Goal: Navigation & Orientation: Find specific page/section

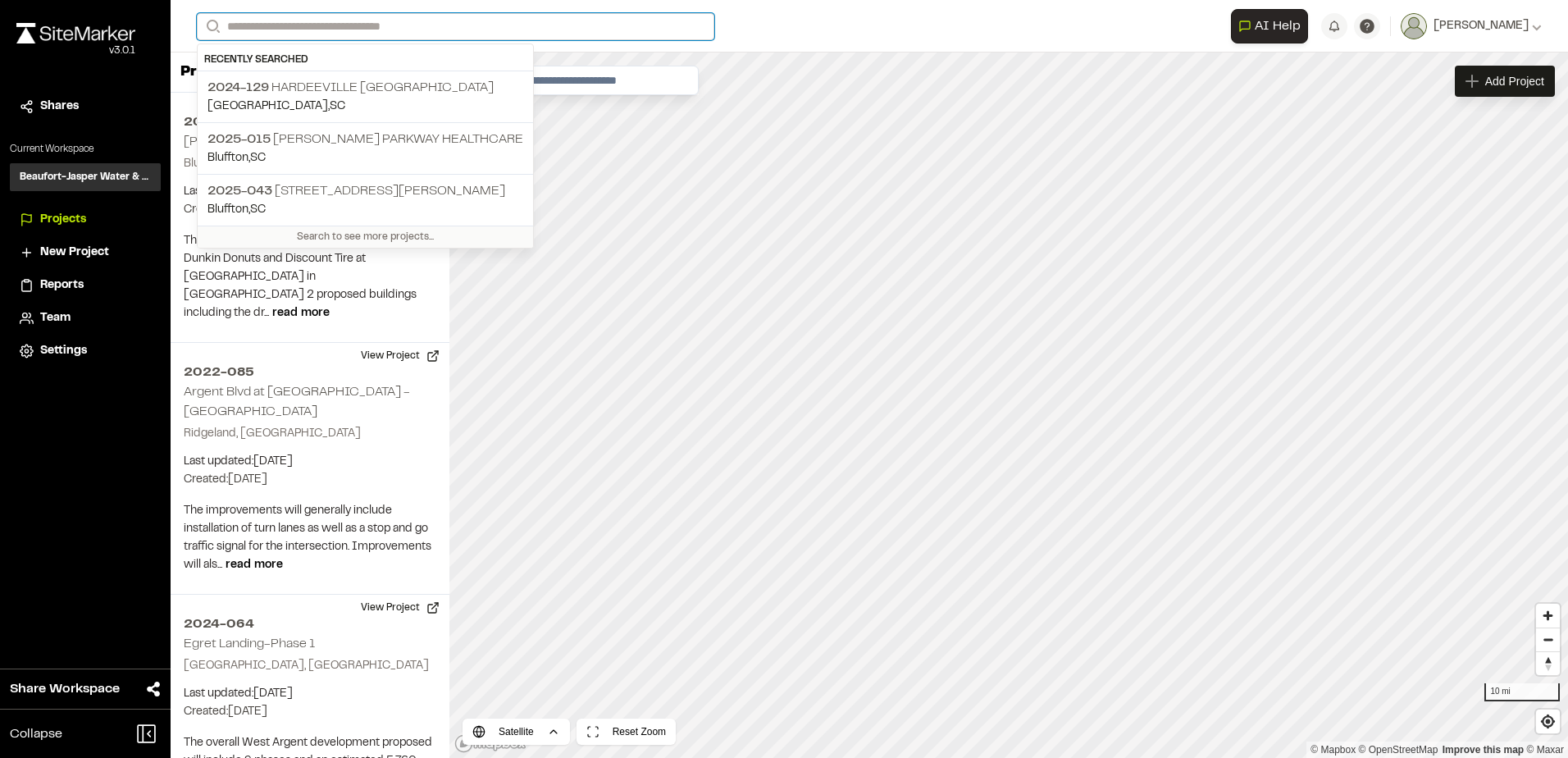
click at [386, 32] on input "Search" at bounding box center [456, 27] width 518 height 27
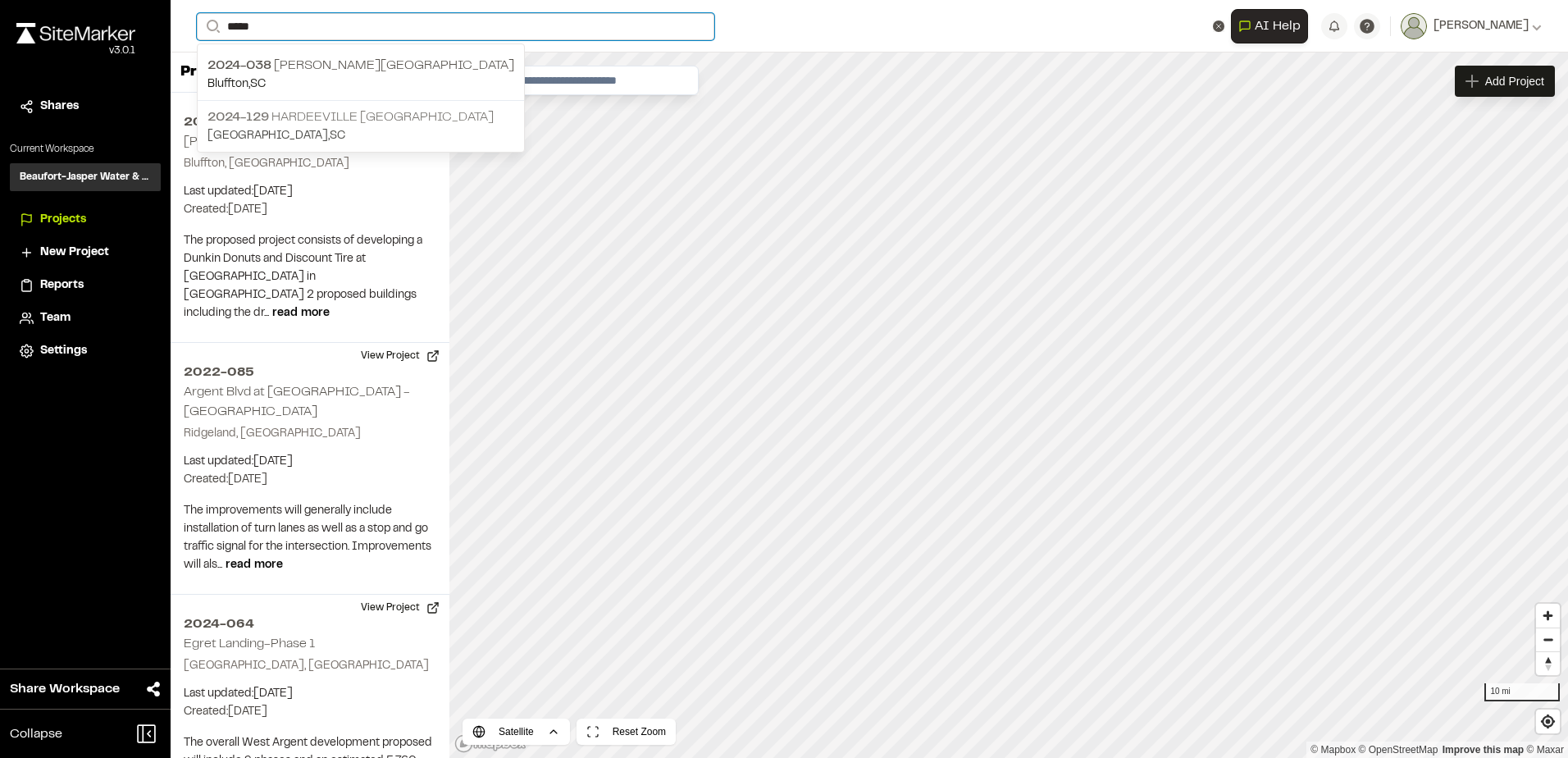
type input "*****"
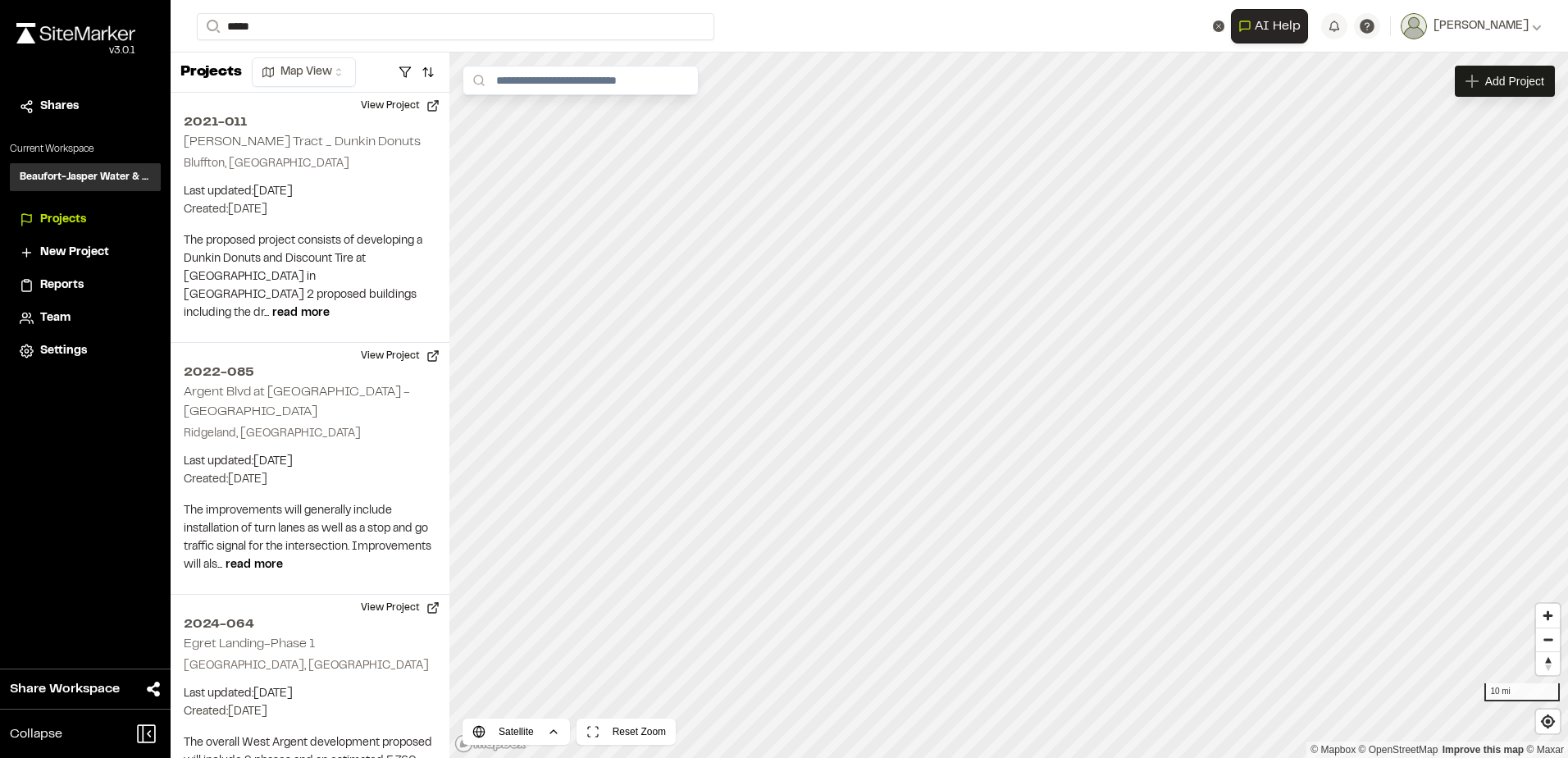
click at [378, 113] on p "2024-129 [GEOGRAPHIC_DATA]" at bounding box center [361, 118] width 307 height 20
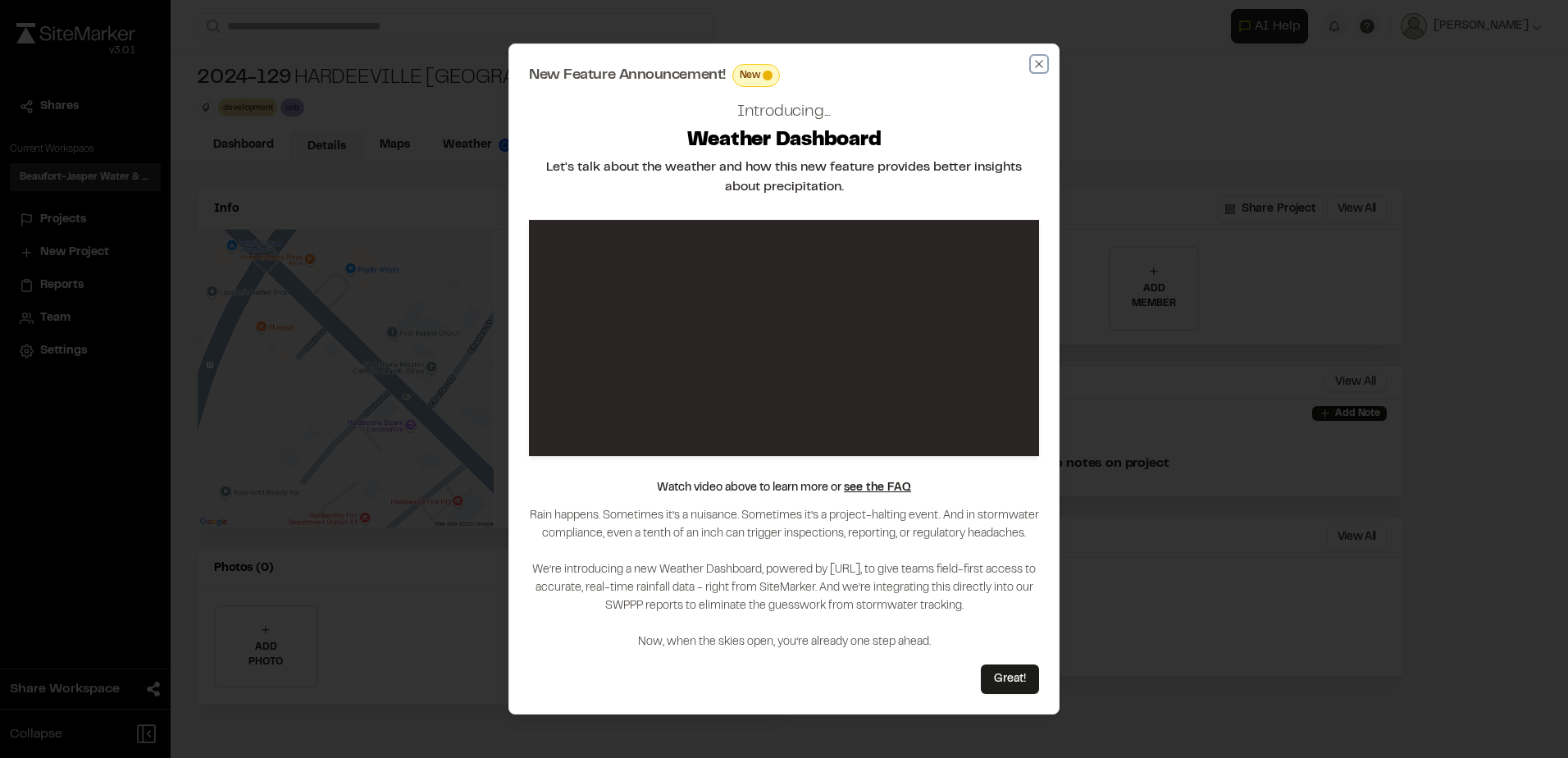
click at [1040, 61] on icon "button" at bounding box center [1039, 64] width 13 height 13
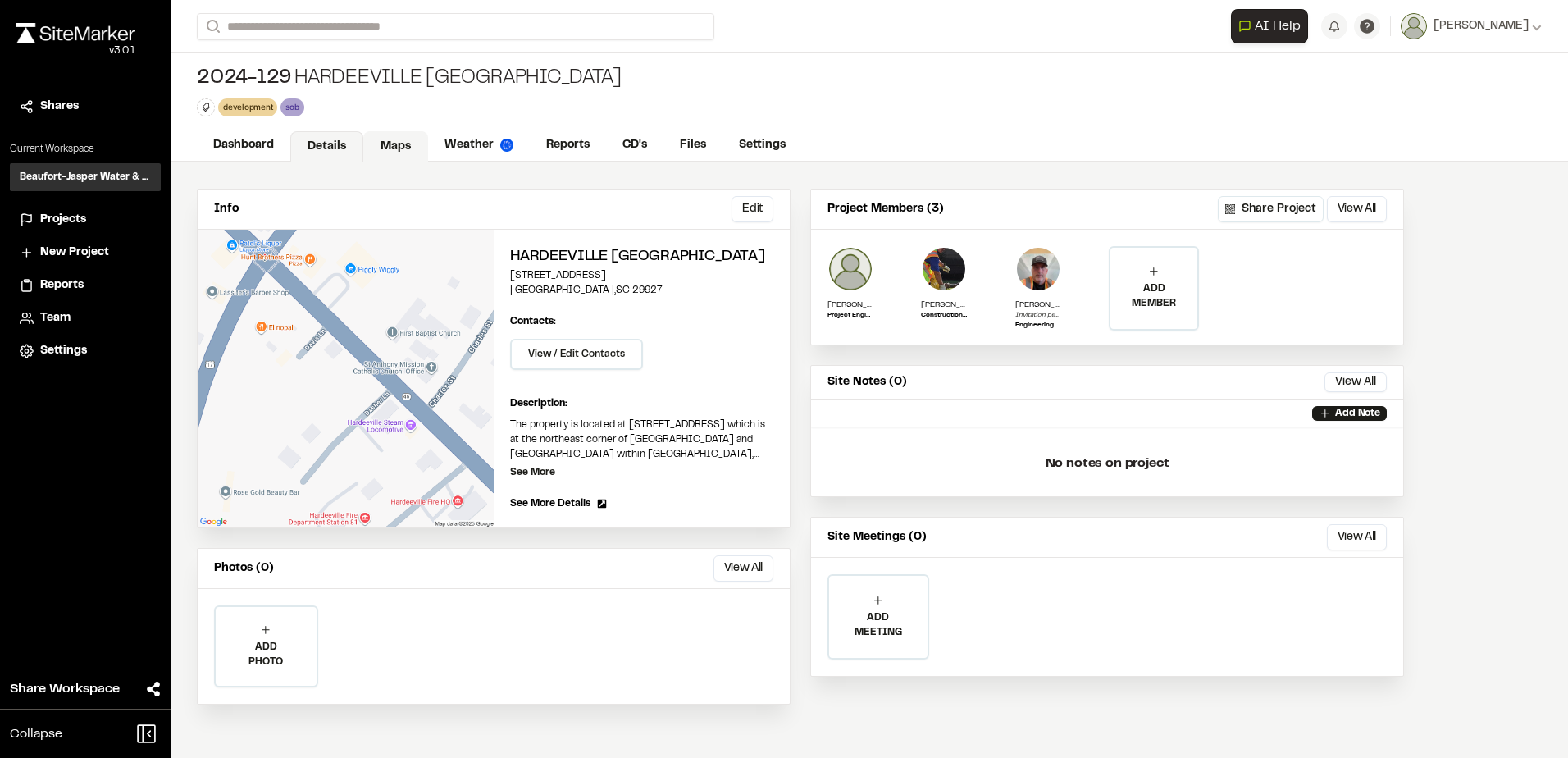
click at [413, 150] on link "Maps" at bounding box center [396, 147] width 65 height 31
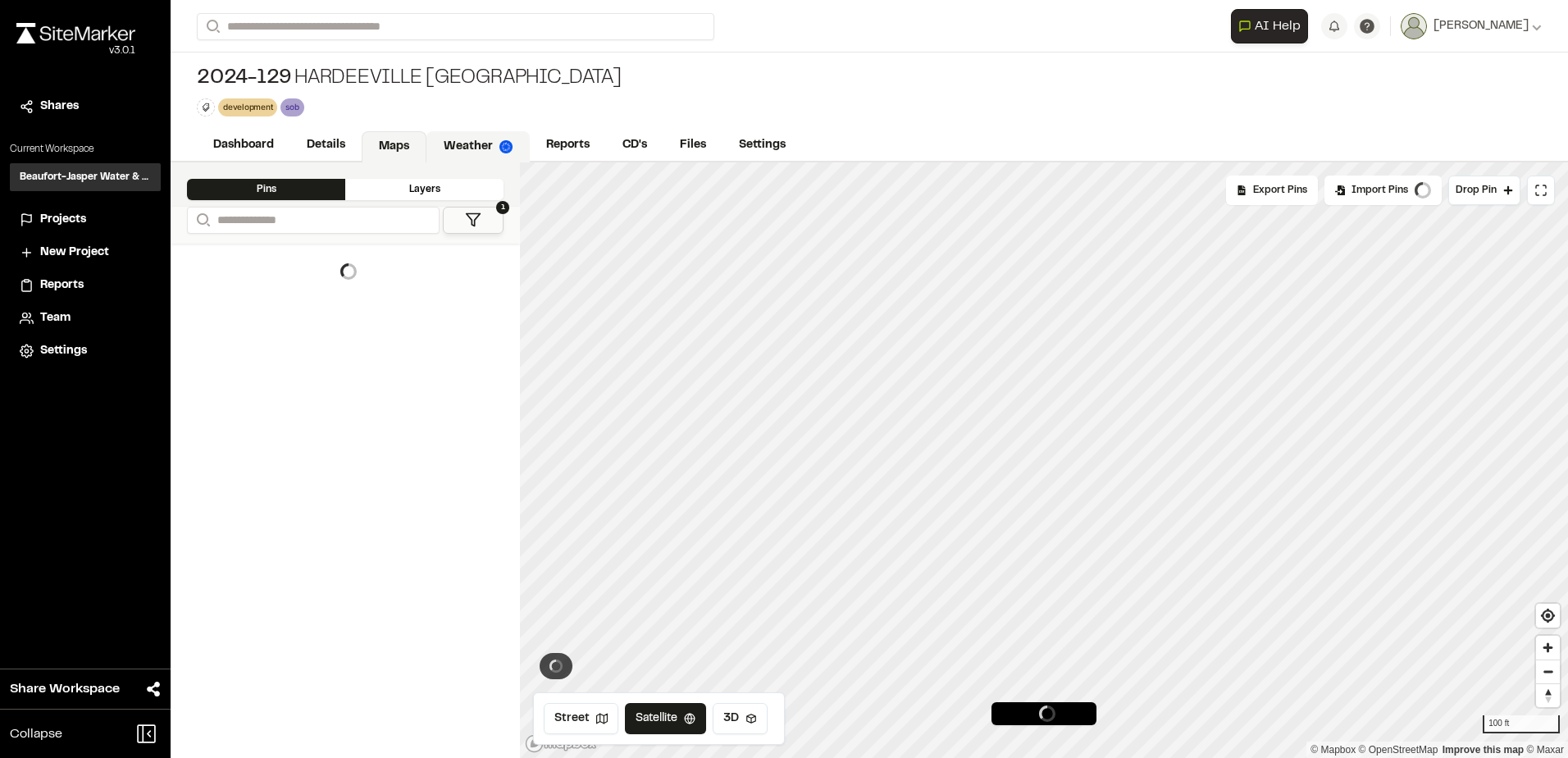
click at [470, 136] on link "Weather" at bounding box center [477, 147] width 103 height 31
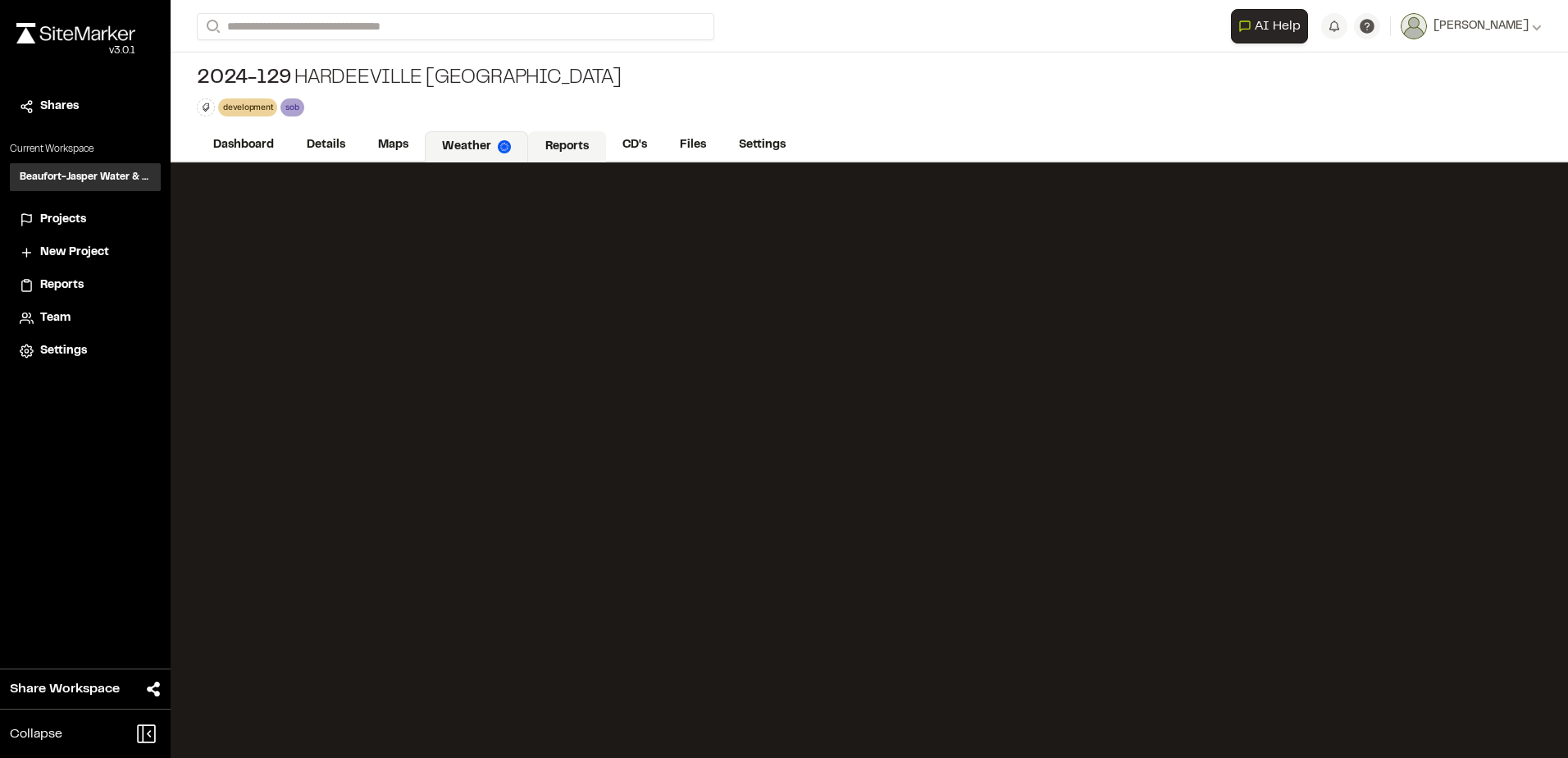
click at [581, 149] on link "Reports" at bounding box center [567, 147] width 78 height 31
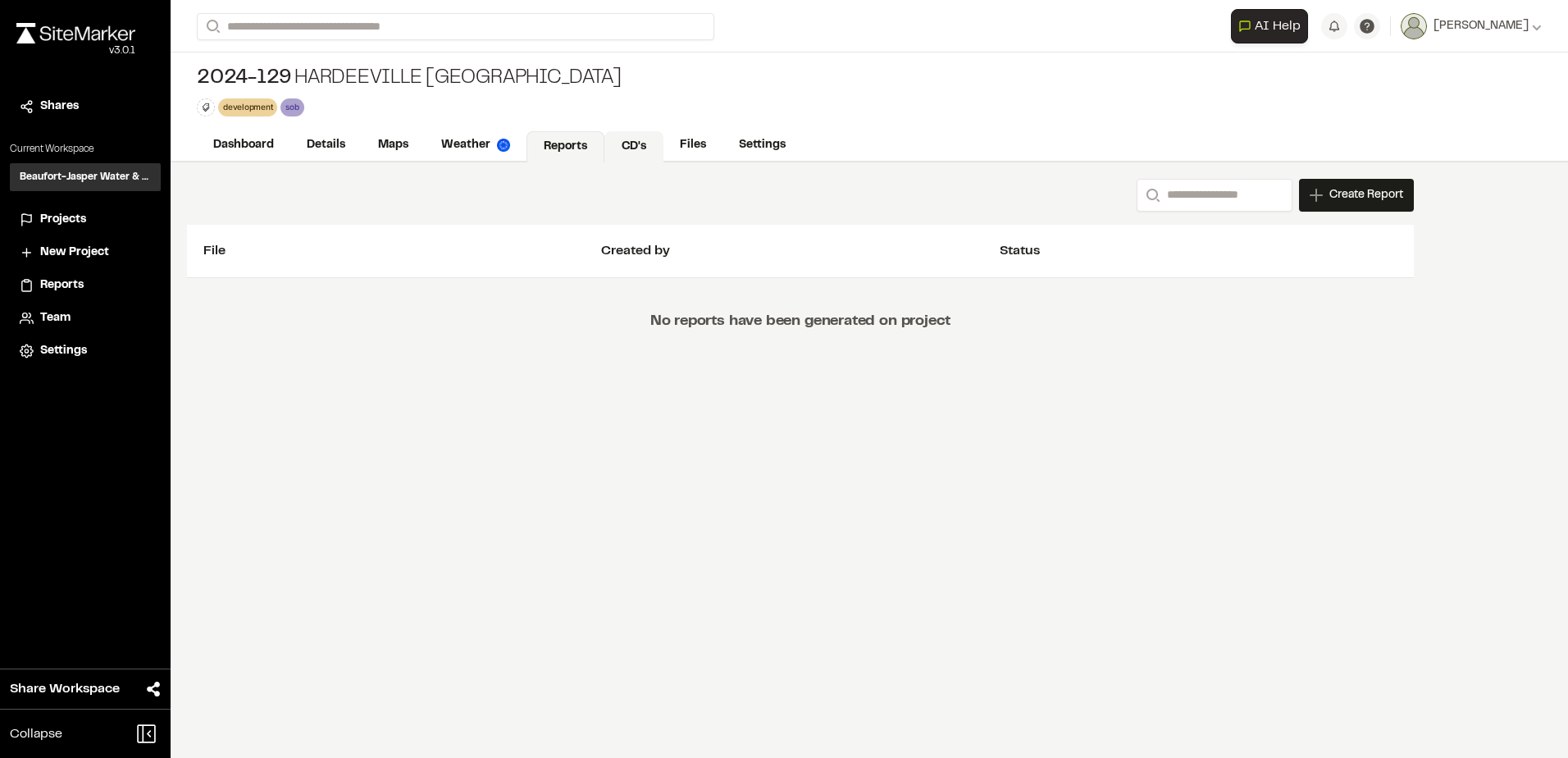
click at [634, 139] on link "CD's" at bounding box center [634, 147] width 59 height 31
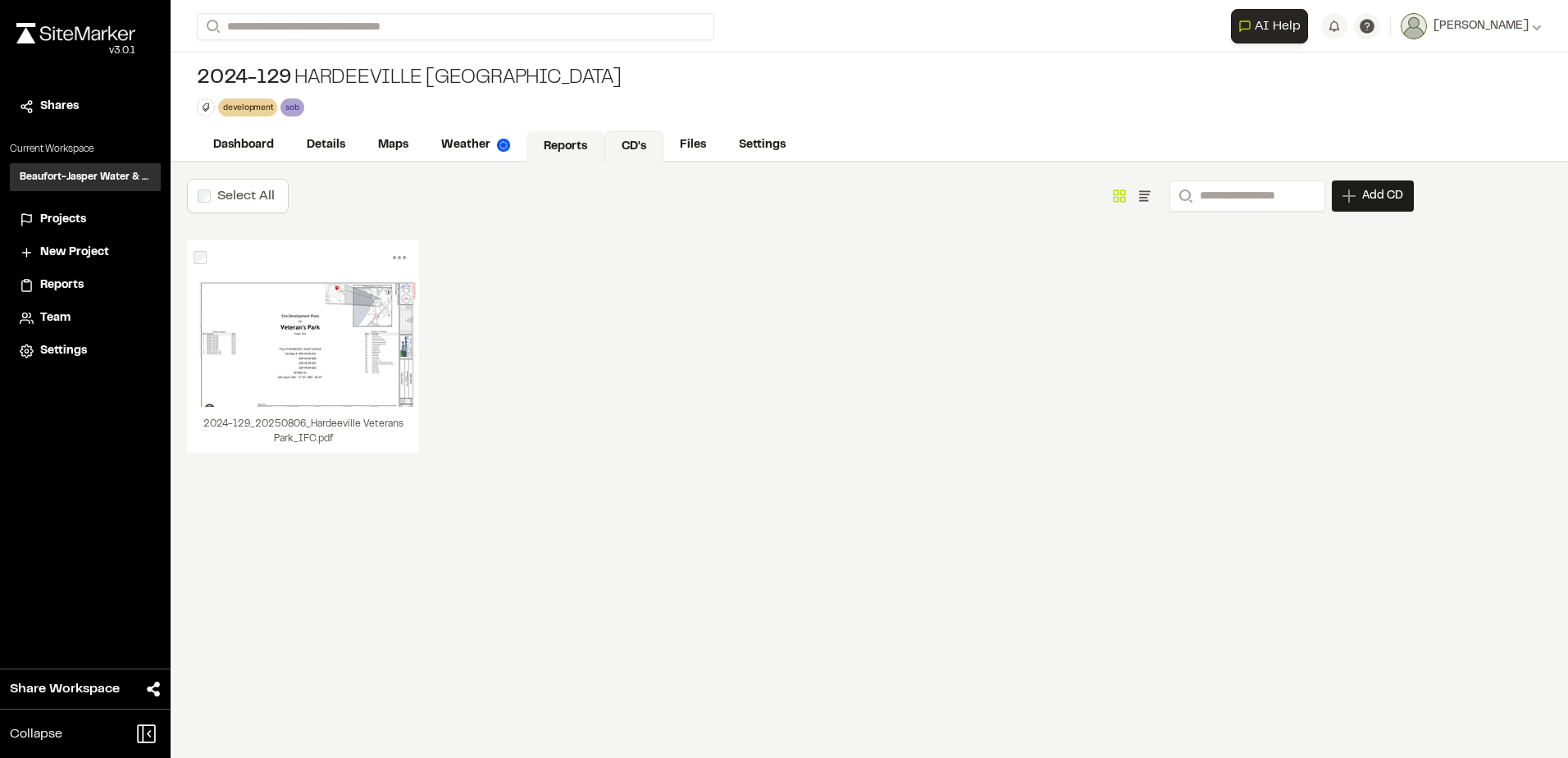
click at [554, 147] on link "Reports" at bounding box center [566, 147] width 78 height 31
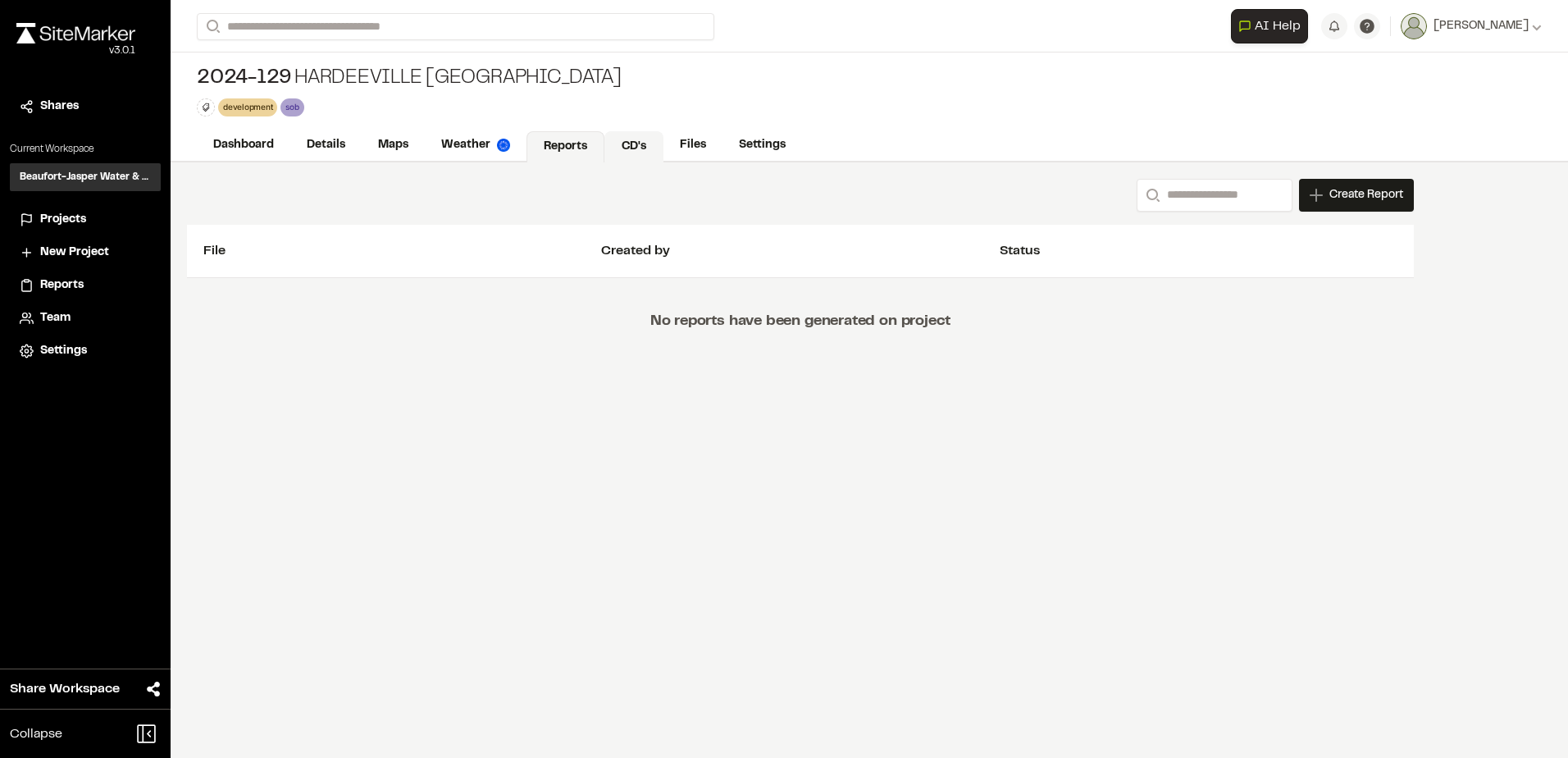
click at [620, 144] on link "CD's" at bounding box center [634, 147] width 59 height 31
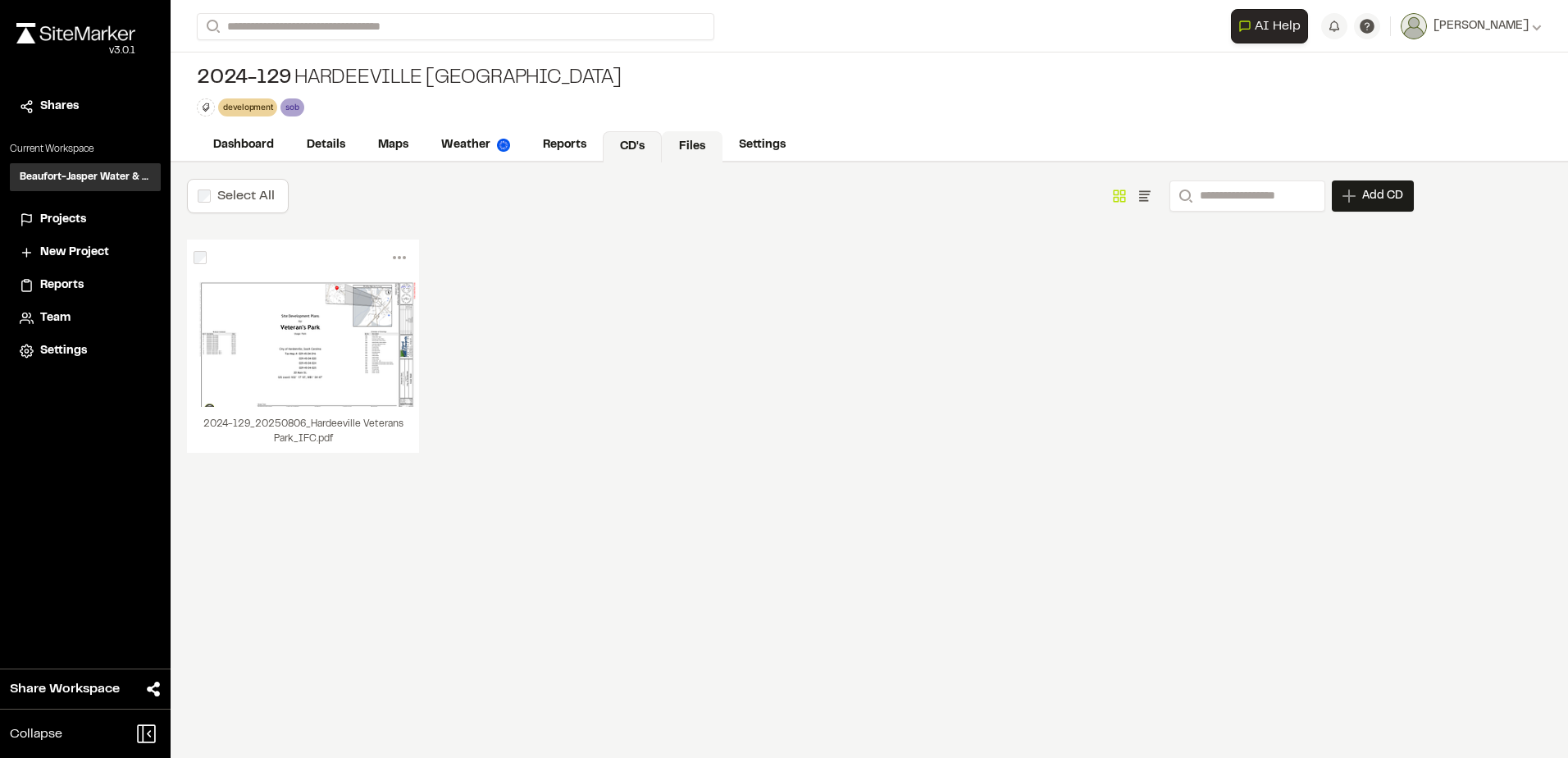
click at [699, 129] on div "Dashboard Details Maps Weather Reports CD's Files Settings" at bounding box center [869, 146] width 1398 height 32
click at [693, 146] on link "Files" at bounding box center [692, 147] width 61 height 31
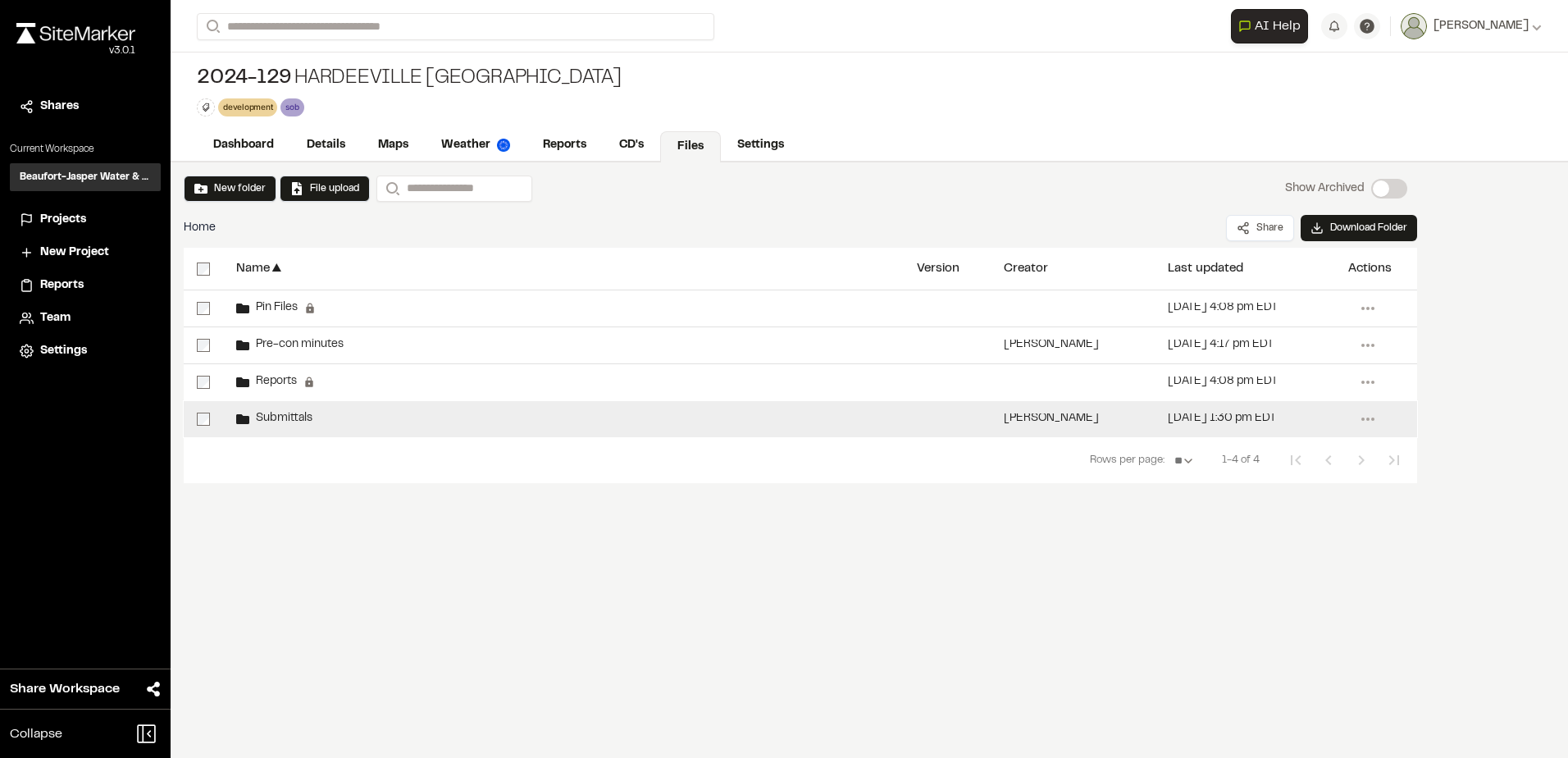
click at [662, 421] on div "Submittals" at bounding box center [563, 419] width 681 height 36
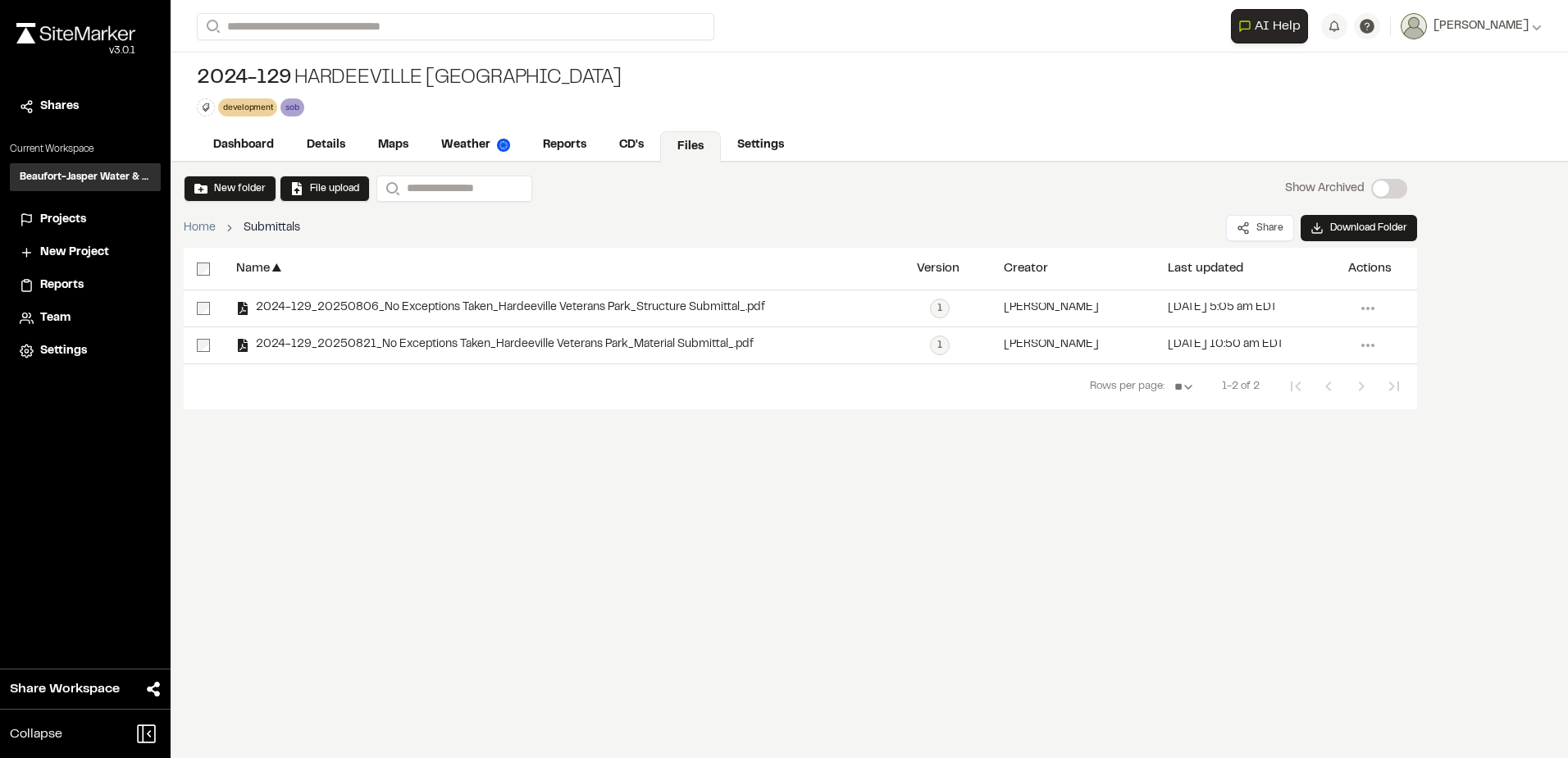
click at [1114, 472] on div "Name ▲ Version Creator ▲ Last updated ▲ Actions 2024-129_20250806_No Exceptions…" at bounding box center [800, 371] width 1234 height 246
drag, startPoint x: 888, startPoint y: 539, endPoint x: 1006, endPoint y: 588, distance: 127.8
click at [888, 540] on div "New folder File upload Search Show Archived Show Archived Home Submittals Share…" at bounding box center [869, 460] width 1398 height 595
